Goal: Information Seeking & Learning: Compare options

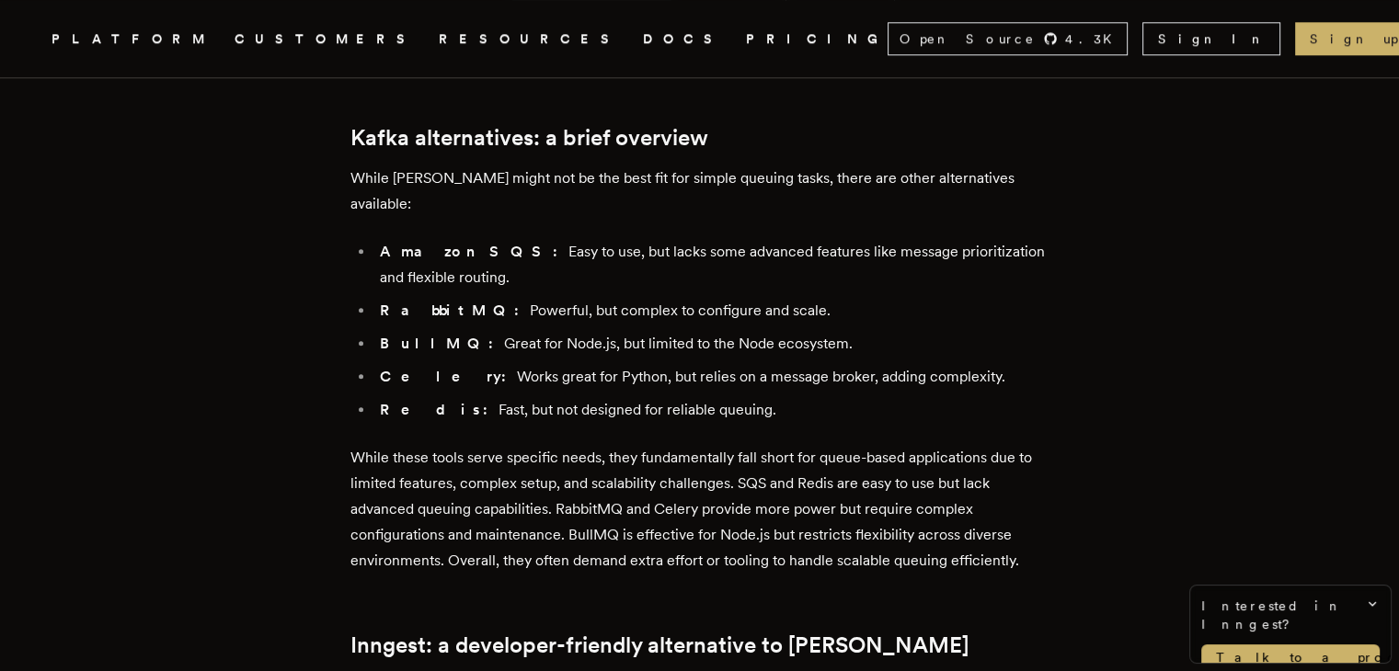
scroll to position [2023, 0]
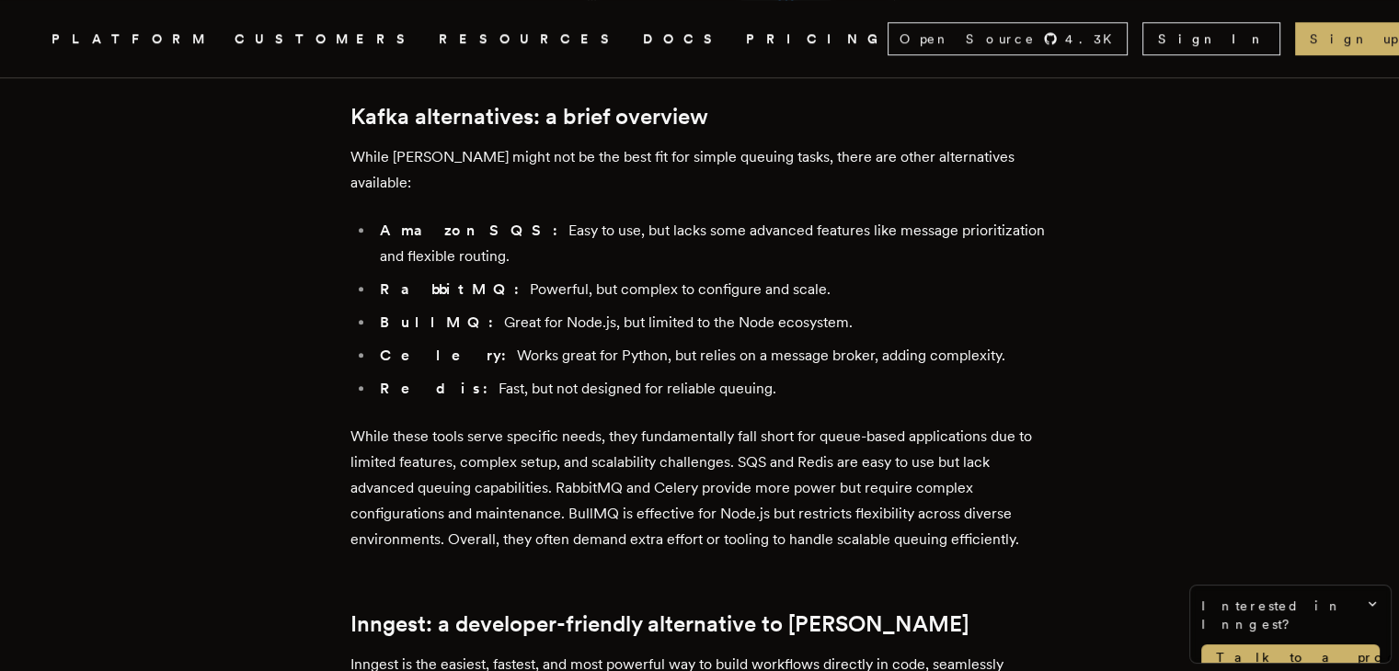
click at [394, 314] on strong "BullMQ:" at bounding box center [442, 322] width 124 height 17
click at [394, 347] on strong "Celery:" at bounding box center [448, 355] width 137 height 17
click at [420, 281] on strong "RabbitMQ:" at bounding box center [455, 289] width 150 height 17
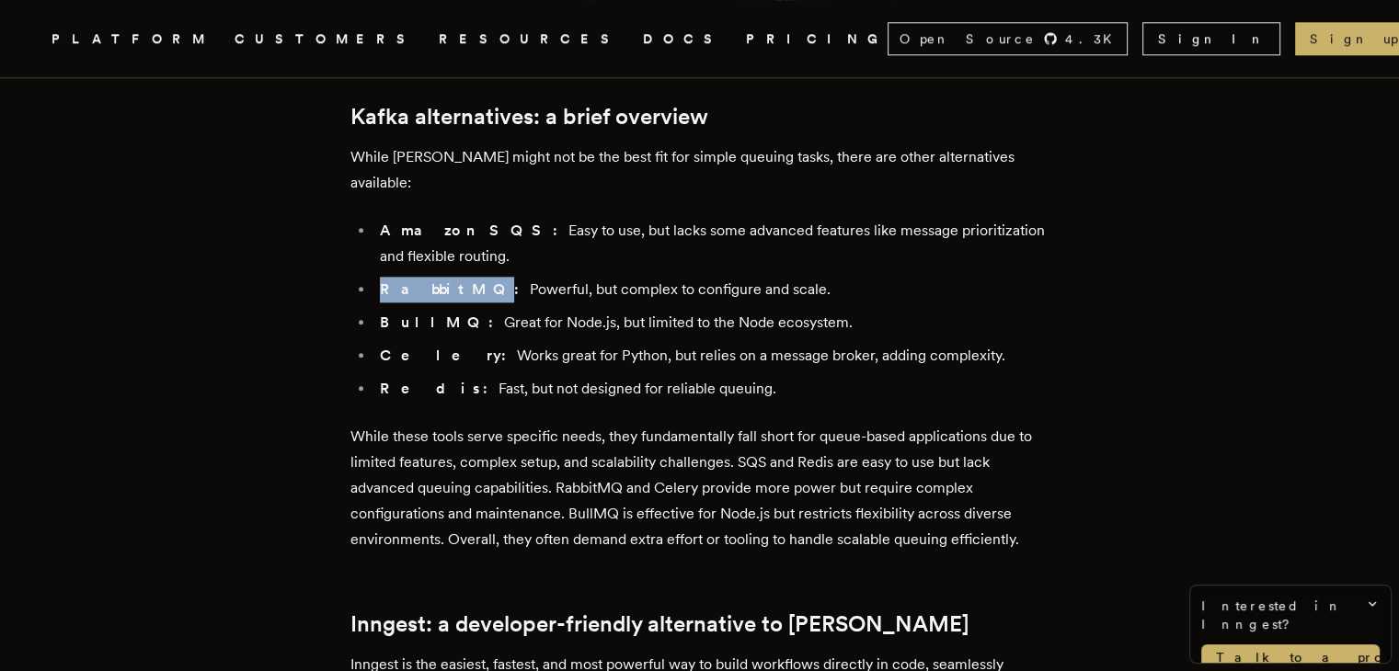
click at [420, 281] on strong "RabbitMQ:" at bounding box center [455, 289] width 150 height 17
click at [423, 222] on strong "Amazon SQS:" at bounding box center [474, 230] width 189 height 17
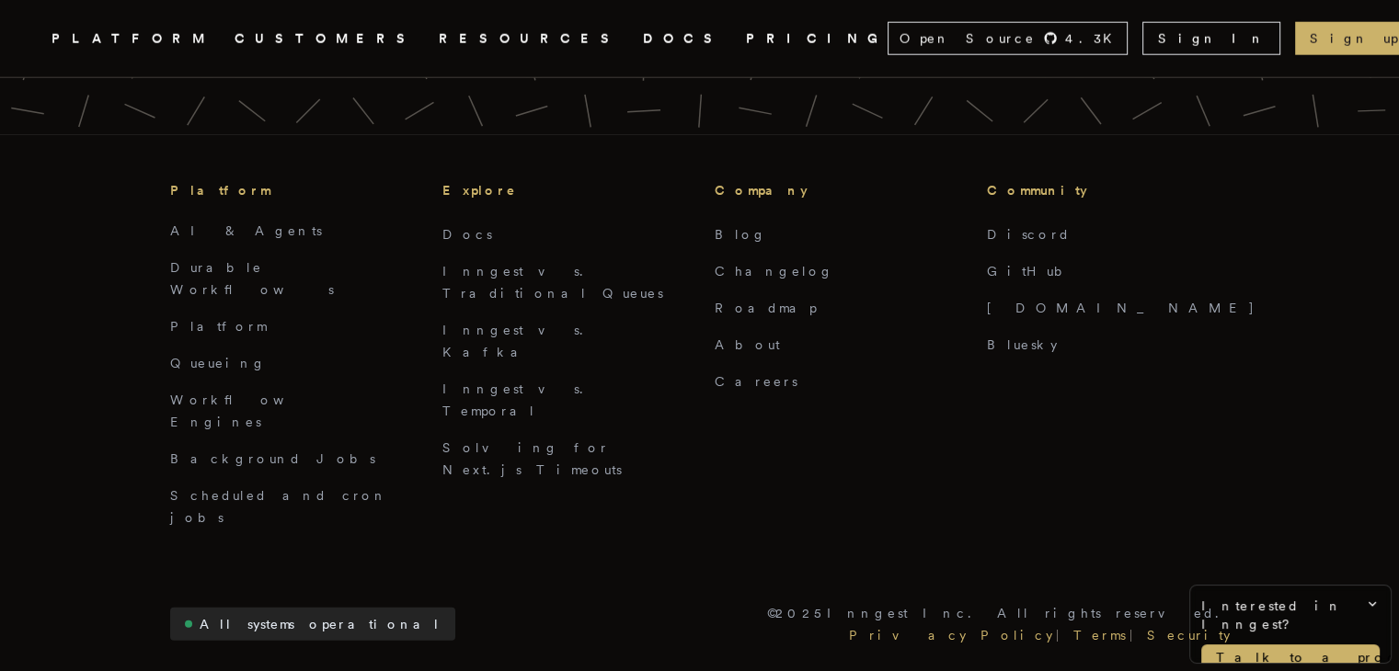
scroll to position [4782, 0]
